Goal: Use online tool/utility: Use online tool/utility

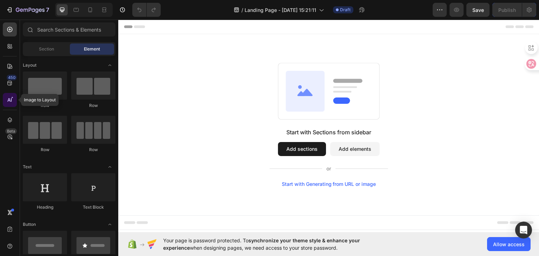
click at [6, 101] on icon at bounding box center [9, 99] width 7 height 7
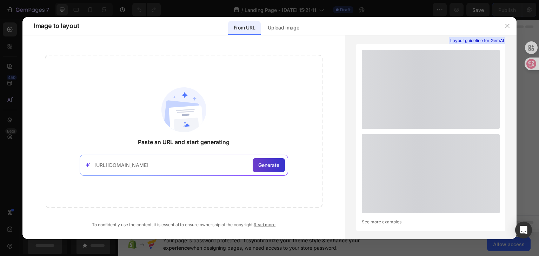
type input "[URL][DOMAIN_NAME]"
click at [274, 162] on span "Generate" at bounding box center [268, 164] width 21 height 7
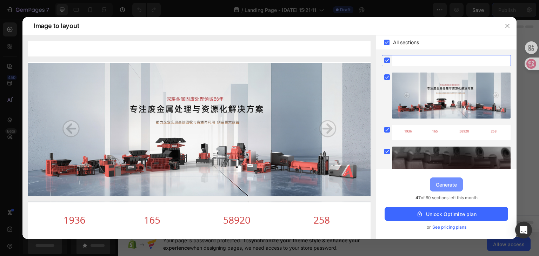
drag, startPoint x: 446, startPoint y: 185, endPoint x: 442, endPoint y: 184, distance: 4.3
click at [442, 184] on div "Generate" at bounding box center [446, 184] width 21 height 7
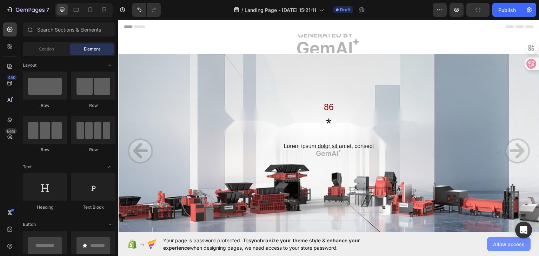
click at [500, 245] on span "Allow access" at bounding box center [509, 244] width 32 height 7
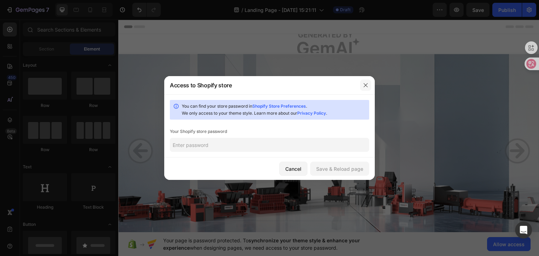
click at [363, 85] on icon "button" at bounding box center [366, 85] width 6 height 6
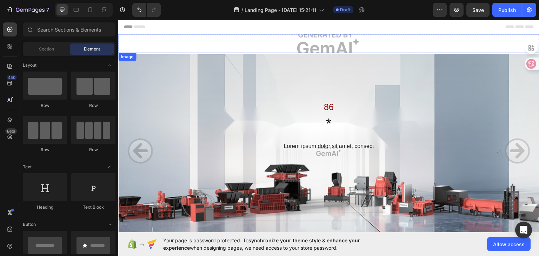
click at [301, 41] on img at bounding box center [328, 43] width 421 height 19
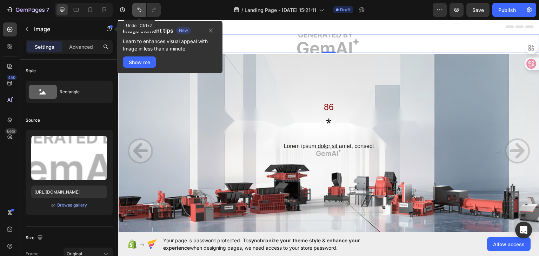
click at [137, 10] on icon "Undo/Redo" at bounding box center [139, 9] width 7 height 7
click at [8, 98] on icon at bounding box center [9, 99] width 7 height 7
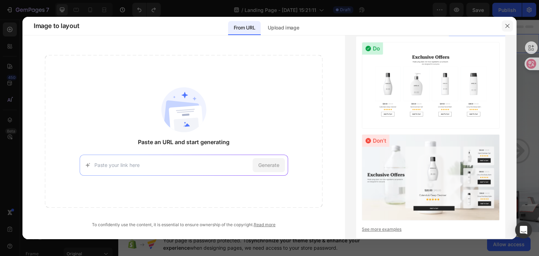
click at [505, 27] on icon "button" at bounding box center [507, 26] width 4 height 4
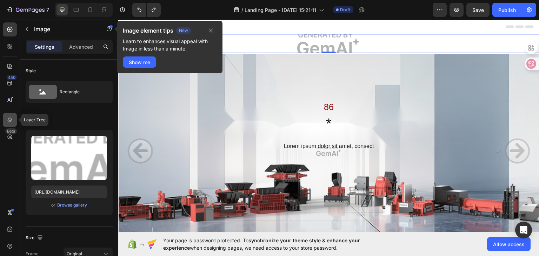
click at [11, 123] on icon at bounding box center [9, 119] width 7 height 7
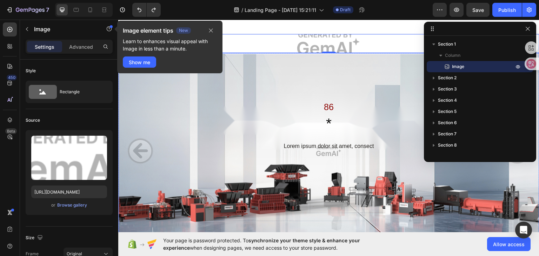
click at [343, 78] on div "86 Text Block * Heading Lorem ipsum dolor sit amet, consect Text Block Row" at bounding box center [328, 102] width 421 height 99
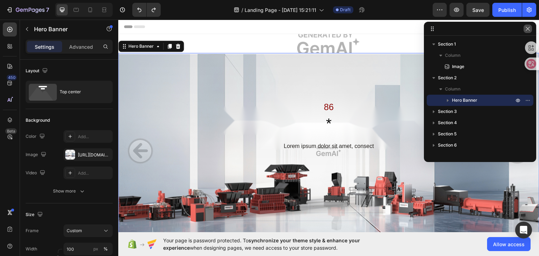
drag, startPoint x: 529, startPoint y: 29, endPoint x: 315, endPoint y: 24, distance: 214.1
click at [529, 29] on icon "button" at bounding box center [528, 29] width 6 height 6
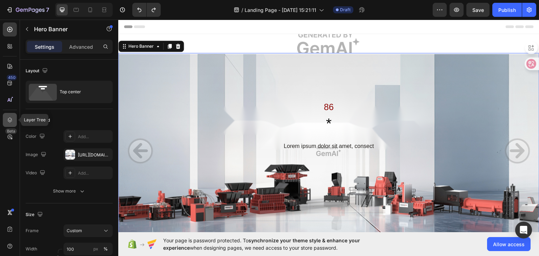
click at [9, 122] on icon at bounding box center [9, 119] width 7 height 7
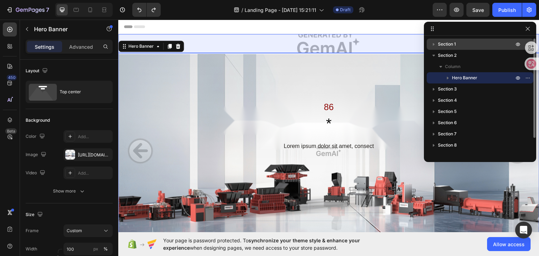
click at [433, 43] on icon "button" at bounding box center [433, 44] width 7 height 7
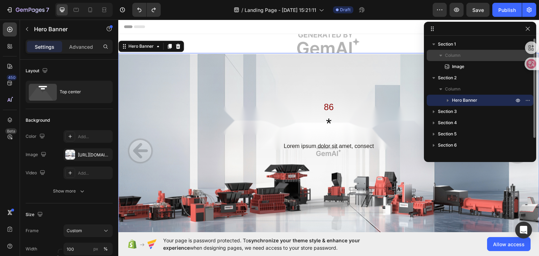
click at [438, 52] on icon "button" at bounding box center [440, 55] width 7 height 7
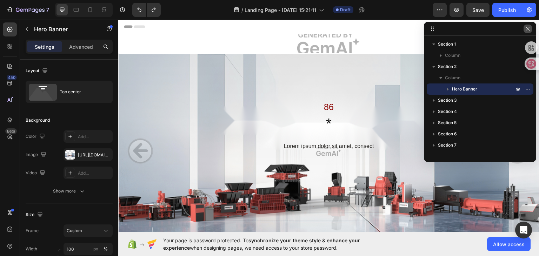
click at [528, 31] on icon "button" at bounding box center [528, 29] width 6 height 6
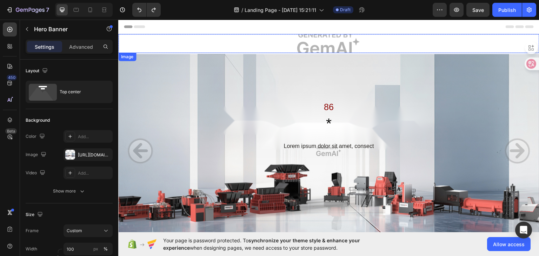
click at [303, 42] on img at bounding box center [328, 43] width 421 height 19
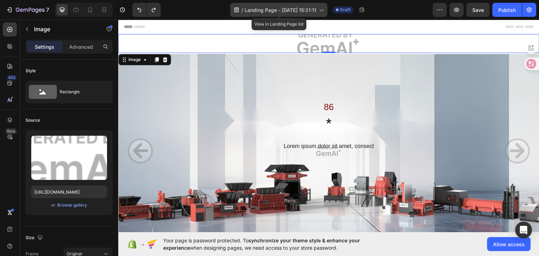
click at [316, 11] on span "Landing Page - [DATE] 15:21:11" at bounding box center [281, 9] width 72 height 7
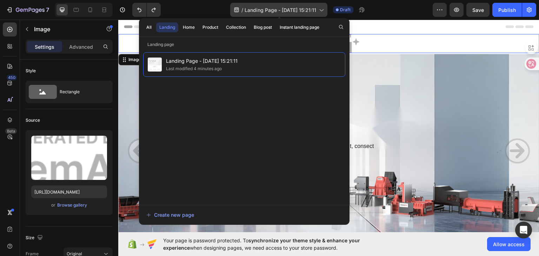
click at [316, 11] on span "Landing Page - [DATE] 15:21:11" at bounding box center [281, 9] width 72 height 7
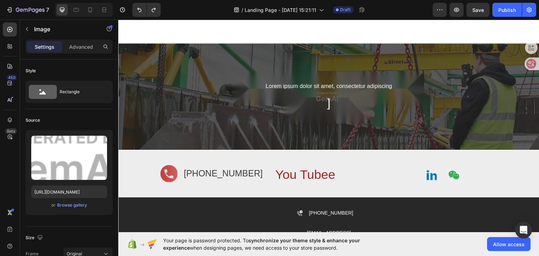
scroll to position [1520, 0]
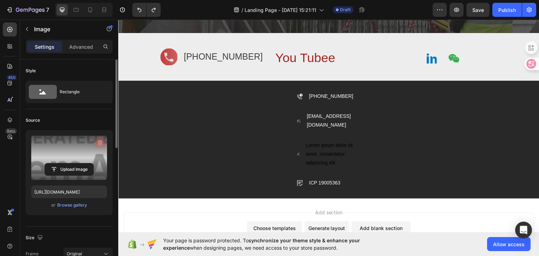
click at [99, 145] on icon "button" at bounding box center [99, 142] width 7 height 7
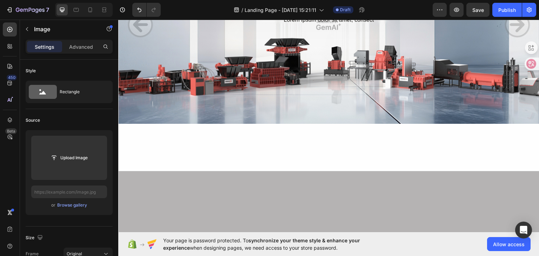
scroll to position [0, 0]
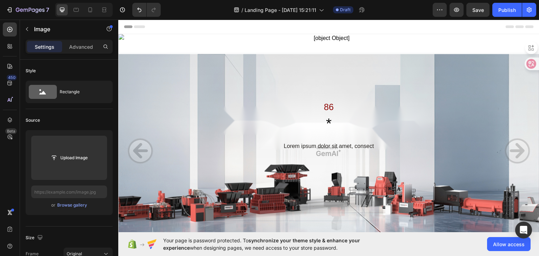
click at [125, 38] on img at bounding box center [328, 43] width 421 height 19
click at [28, 32] on button "button" at bounding box center [26, 29] width 11 height 11
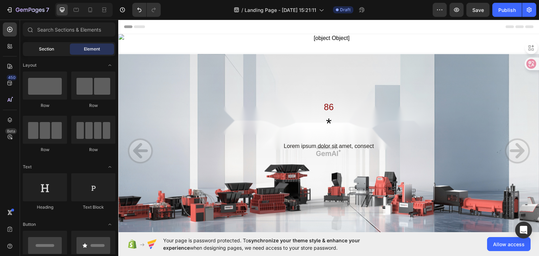
click at [42, 47] on span "Section" at bounding box center [46, 49] width 15 height 6
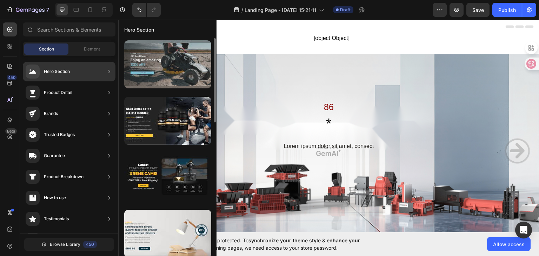
click at [166, 67] on div at bounding box center [167, 64] width 87 height 48
click at [170, 63] on div at bounding box center [167, 64] width 87 height 48
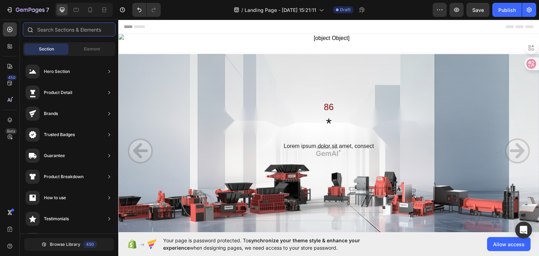
click at [74, 33] on input "text" at bounding box center [69, 29] width 93 height 14
click at [132, 26] on span "Header" at bounding box center [139, 26] width 15 height 7
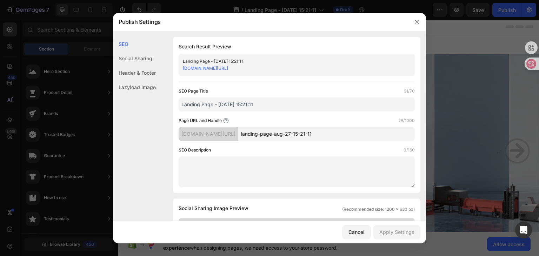
click at [152, 66] on div "Social Sharing" at bounding box center [134, 73] width 43 height 14
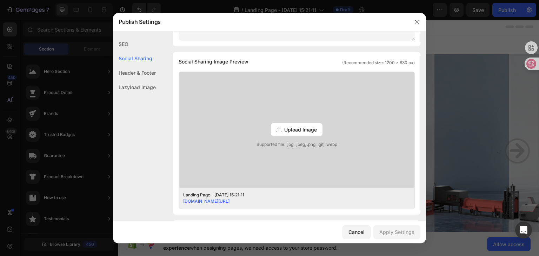
scroll to position [160, 0]
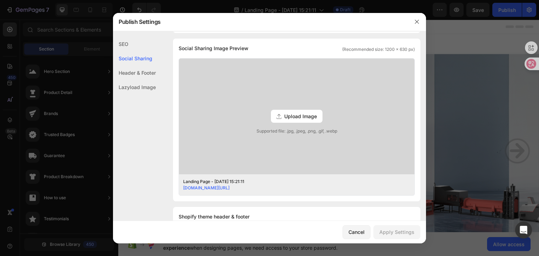
click at [141, 80] on div "Header & Footer" at bounding box center [134, 87] width 43 height 14
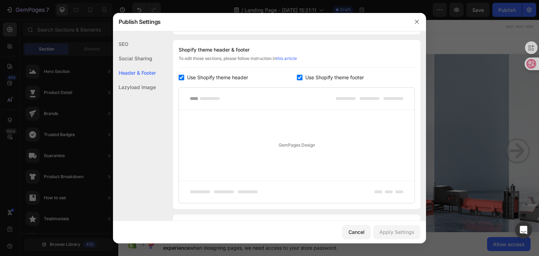
scroll to position [328, 0]
click at [289, 128] on div "GemPages Design" at bounding box center [296, 144] width 235 height 71
click at [285, 143] on div "GemPages Design" at bounding box center [296, 144] width 235 height 71
click at [271, 144] on div "GemPages Design" at bounding box center [296, 144] width 235 height 71
click at [413, 21] on button "button" at bounding box center [416, 21] width 11 height 11
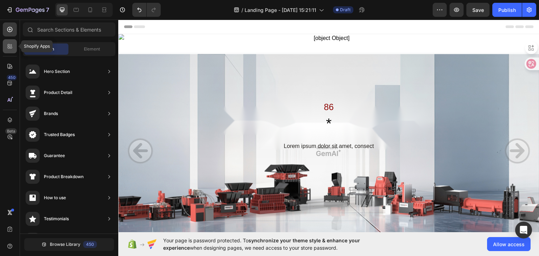
click at [11, 49] on icon at bounding box center [9, 46] width 7 height 7
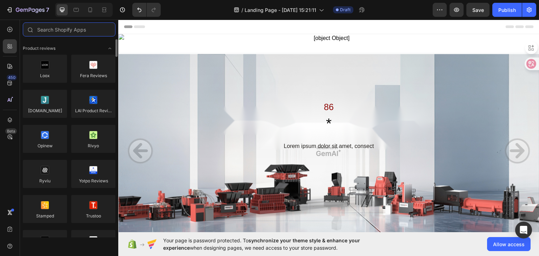
scroll to position [234, 0]
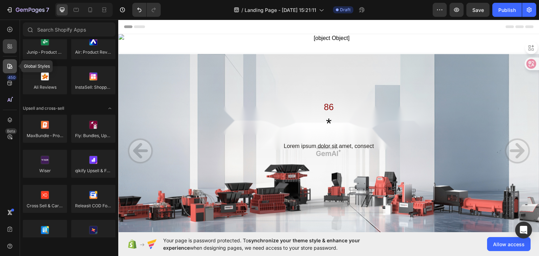
click at [13, 69] on icon at bounding box center [9, 66] width 7 height 7
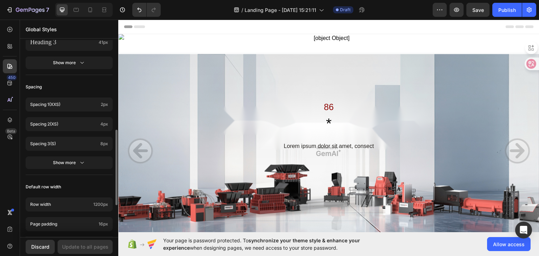
scroll to position [0, 0]
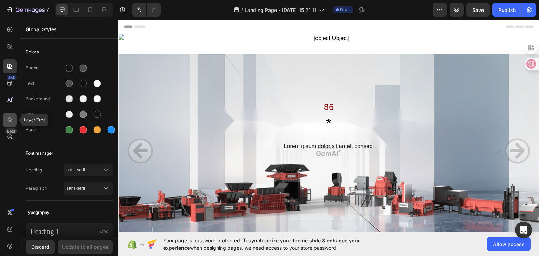
click at [9, 119] on icon at bounding box center [9, 119] width 7 height 7
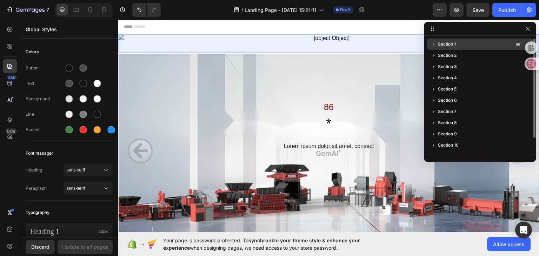
click at [449, 45] on span "Section 1" at bounding box center [447, 44] width 18 height 7
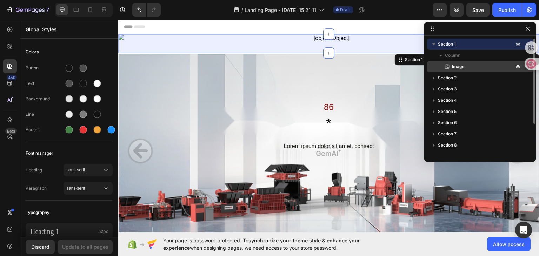
click at [451, 64] on p "Image" at bounding box center [474, 66] width 63 height 7
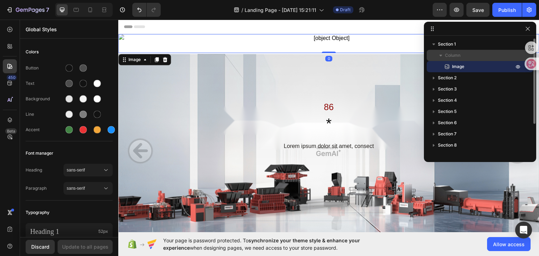
click at [447, 59] on span "Column" at bounding box center [452, 55] width 15 height 7
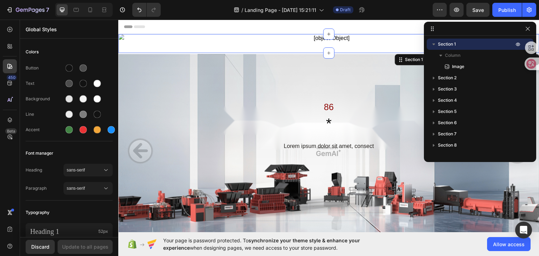
click at [523, 32] on div at bounding box center [527, 29] width 8 height 8
click at [528, 31] on icon "button" at bounding box center [528, 29] width 6 height 6
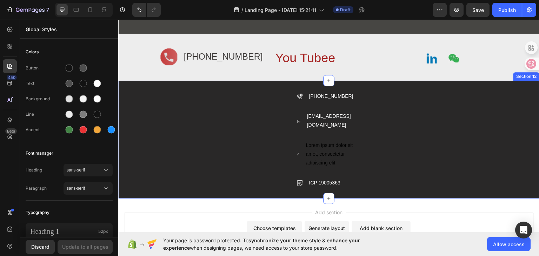
scroll to position [1578, 0]
